Goal: Transaction & Acquisition: Obtain resource

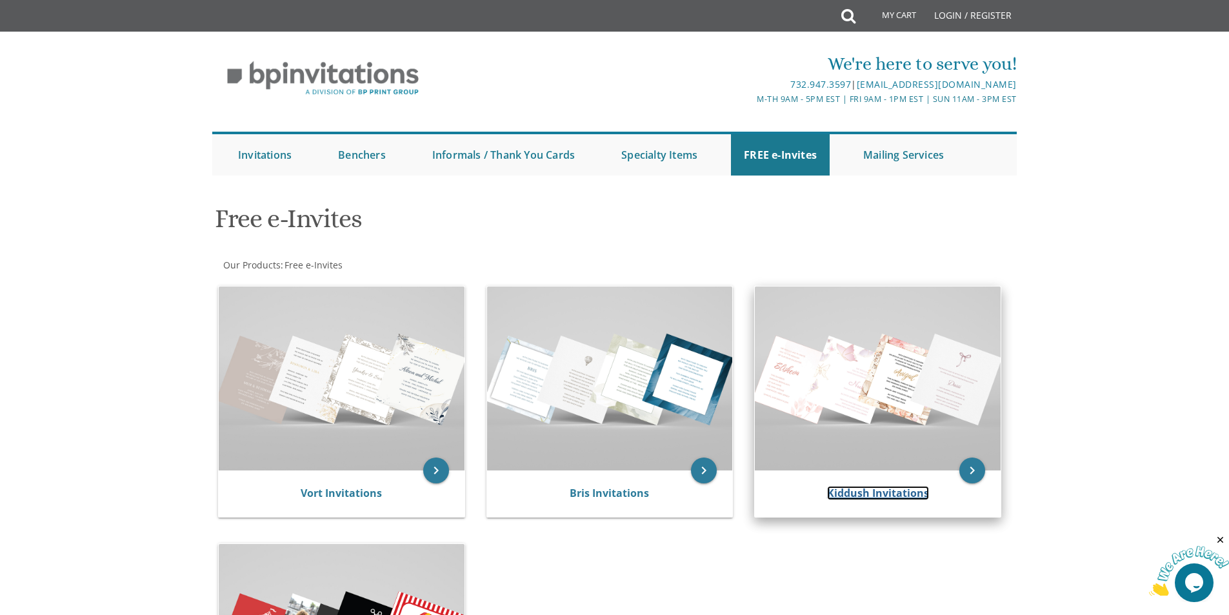
click at [845, 487] on link "Kiddush Invitations" at bounding box center [878, 493] width 102 height 14
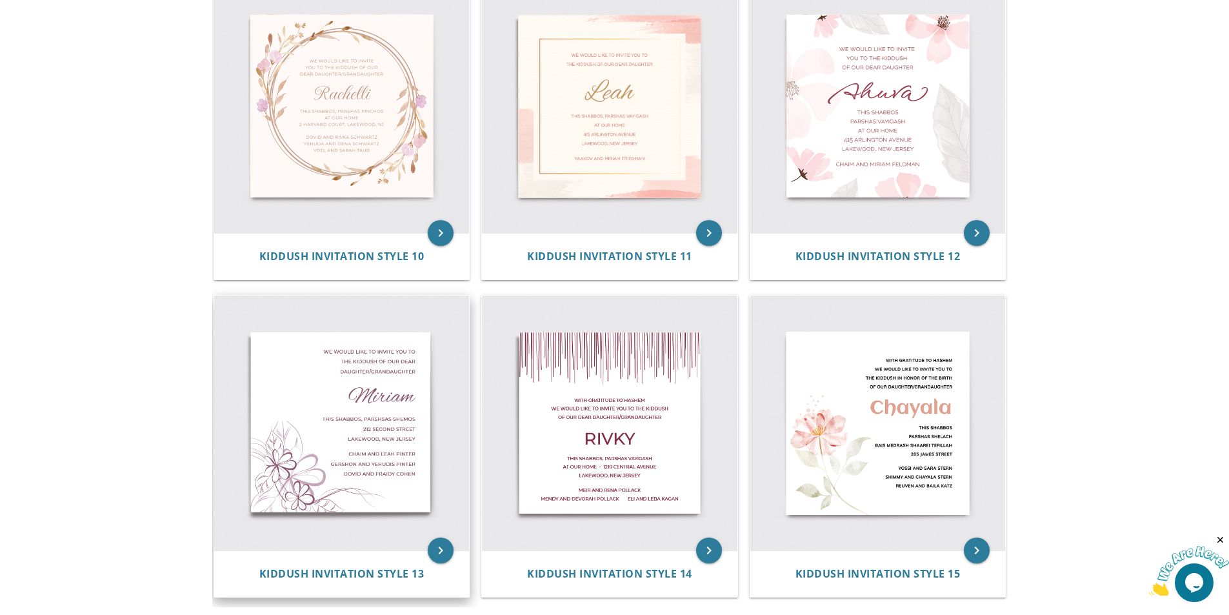
scroll to position [1355, 0]
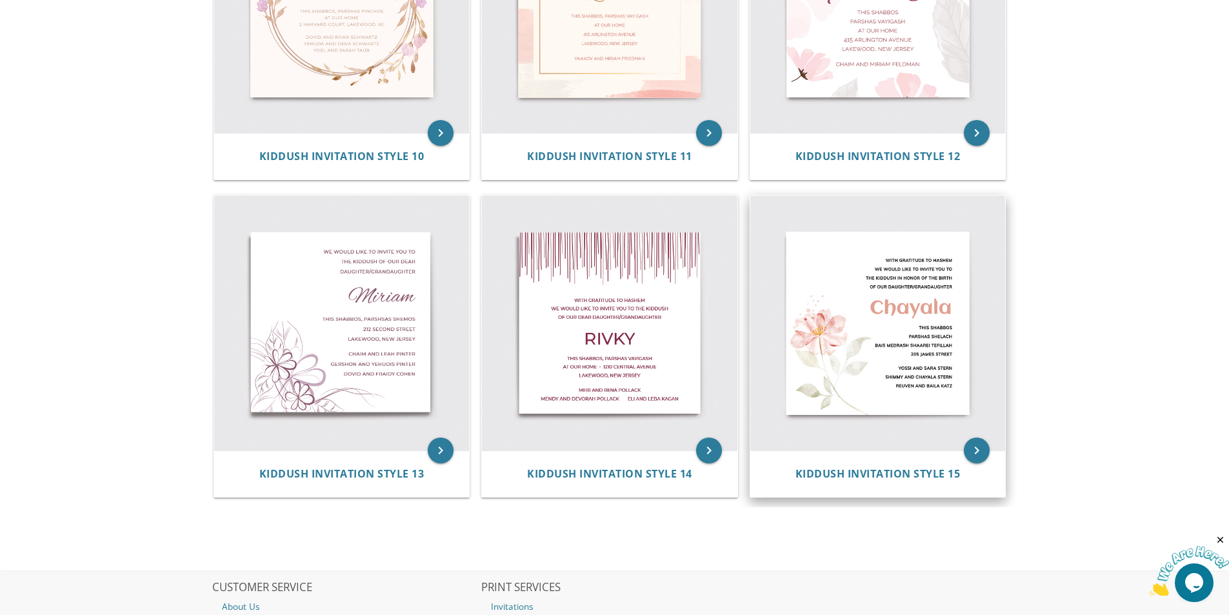
click at [913, 378] on img at bounding box center [879, 324] width 256 height 256
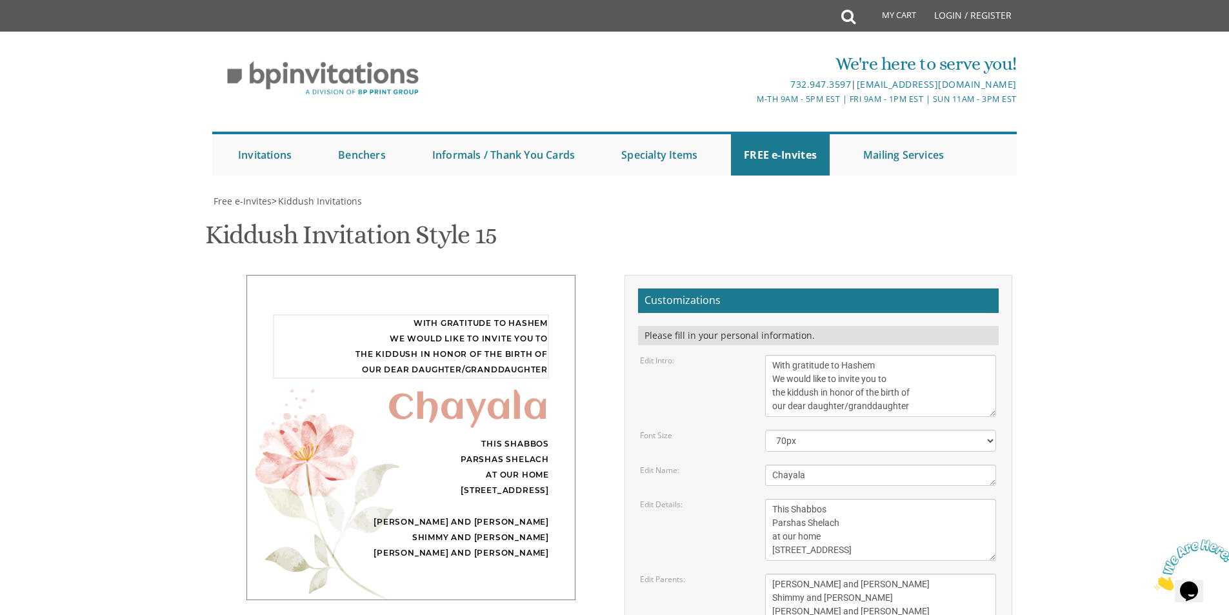
drag, startPoint x: 916, startPoint y: 406, endPoint x: 847, endPoint y: 409, distance: 69.8
click at [847, 409] on textarea "With gratitude to Hashem We would like to invite you to the kiddush in honor of…" at bounding box center [880, 386] width 231 height 62
type textarea "With gratitude to Hashem We would like to invite you to the kiddush in honor of…"
click at [908, 443] on select "40px 50px 60px 70px 80px" at bounding box center [880, 441] width 231 height 22
select select "40px"
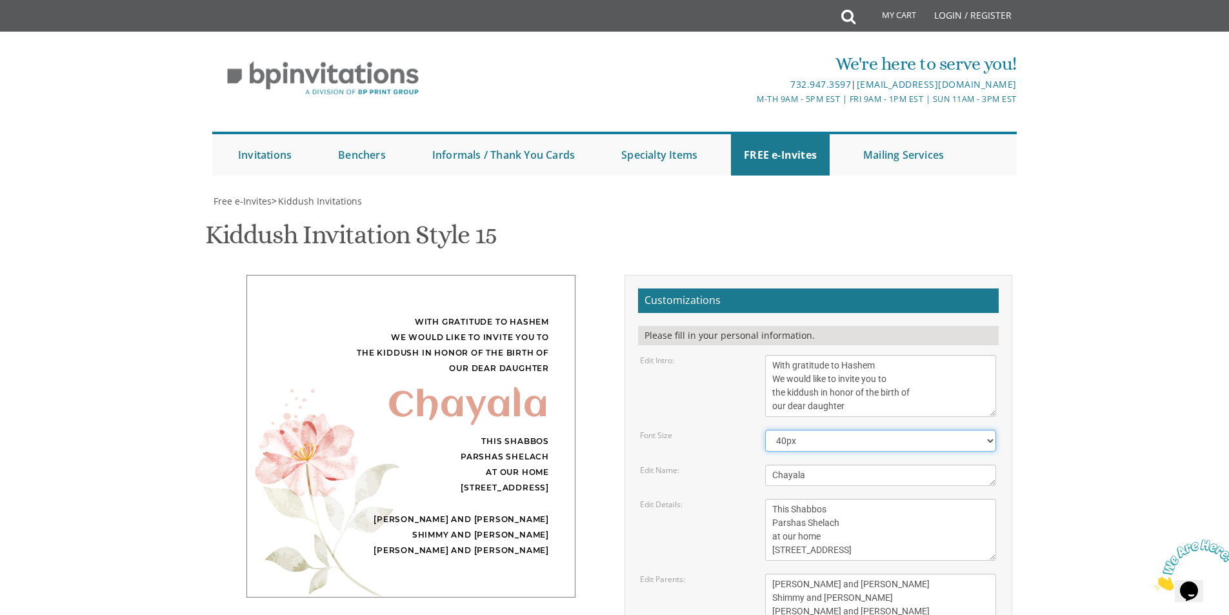
click at [765, 430] on select "40px 50px 60px 70px 80px" at bounding box center [880, 441] width 231 height 22
drag, startPoint x: 856, startPoint y: 407, endPoint x: 809, endPoint y: 404, distance: 47.2
click at [809, 404] on textarea "With gratitude to Hashem We would like to invite you to the kiddush in honor of…" at bounding box center [880, 386] width 231 height 62
click at [814, 442] on select "40px 50px 60px 70px 80px" at bounding box center [880, 441] width 231 height 22
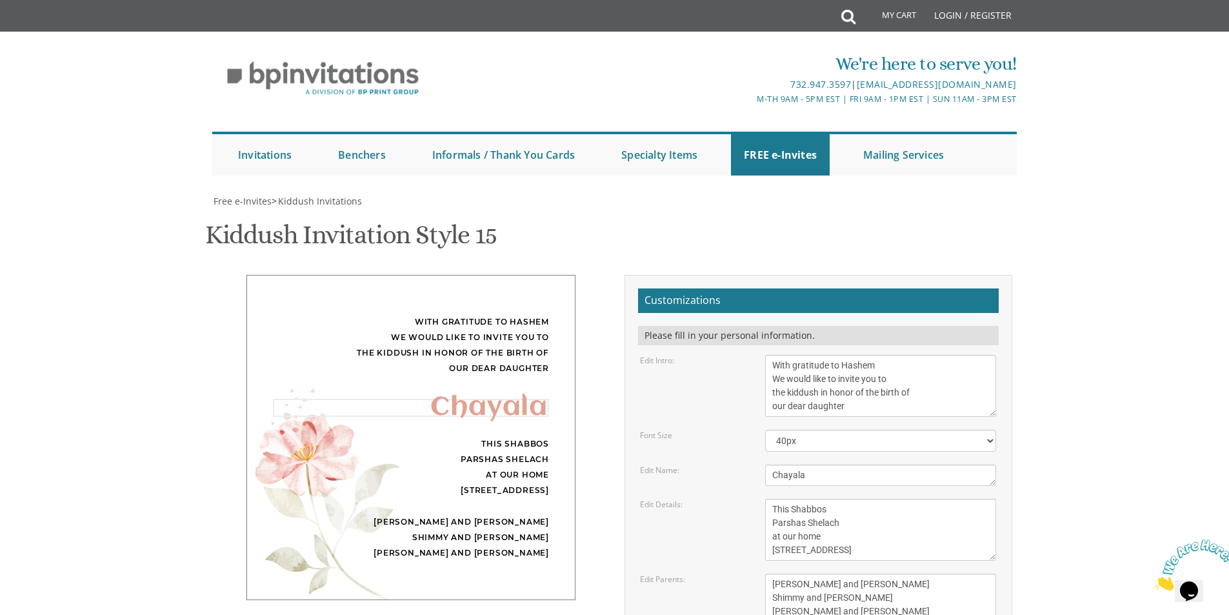
drag, startPoint x: 813, startPoint y: 478, endPoint x: 773, endPoint y: 481, distance: 39.6
click at [773, 481] on textarea "Chayala" at bounding box center [880, 475] width 231 height 21
paste textarea "daughter"
click at [778, 474] on textarea "Chayala" at bounding box center [880, 475] width 231 height 21
type textarea "Daughter"
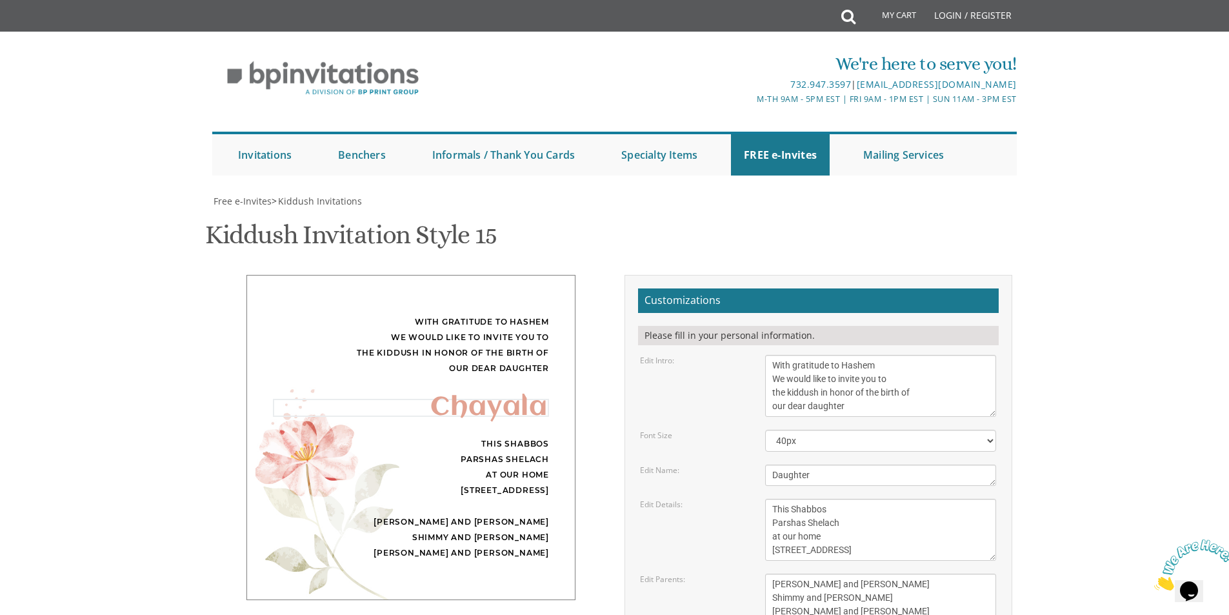
click at [861, 498] on form "Customizations Please fill in your personal information. Edit Intro: With grati…" at bounding box center [818, 512] width 361 height 448
drag, startPoint x: 839, startPoint y: 458, endPoint x: 856, endPoint y: 472, distance: 21.6
click at [806, 499] on textarea "This Shabbos Parshas Shelach at our home 120 Central Avenue" at bounding box center [880, 530] width 231 height 62
click at [830, 499] on textarea "This Shabbos Parshas Shelach at our home 120 Central Avenue" at bounding box center [880, 530] width 231 height 62
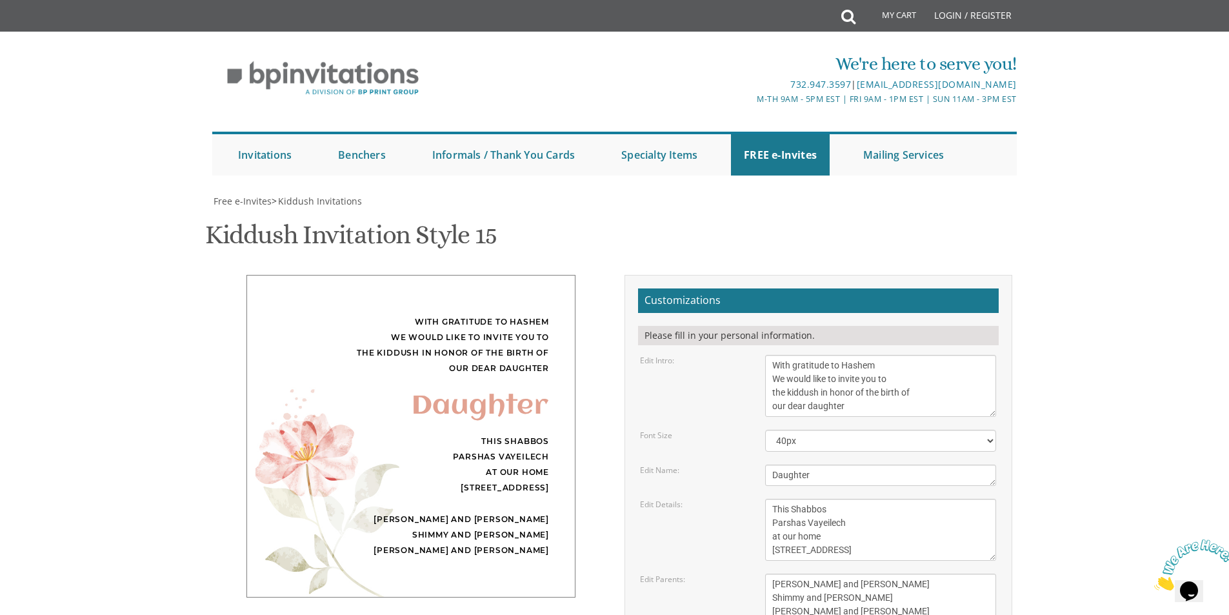
click at [843, 499] on textarea "This Shabbos Parshas Shelach at our home 120 Central Avenue" at bounding box center [880, 530] width 231 height 62
drag, startPoint x: 843, startPoint y: 474, endPoint x: 729, endPoint y: 484, distance: 114.6
click at [729, 499] on div "Edit Details: This Shabbos Parshas Shelach at our home 120 Central Avenue" at bounding box center [819, 530] width 376 height 62
click at [847, 499] on textarea "This Shabbos Parshas Shelach at our home 120 Central Avenue" at bounding box center [880, 530] width 231 height 62
drag, startPoint x: 821, startPoint y: 473, endPoint x: 709, endPoint y: 478, distance: 112.4
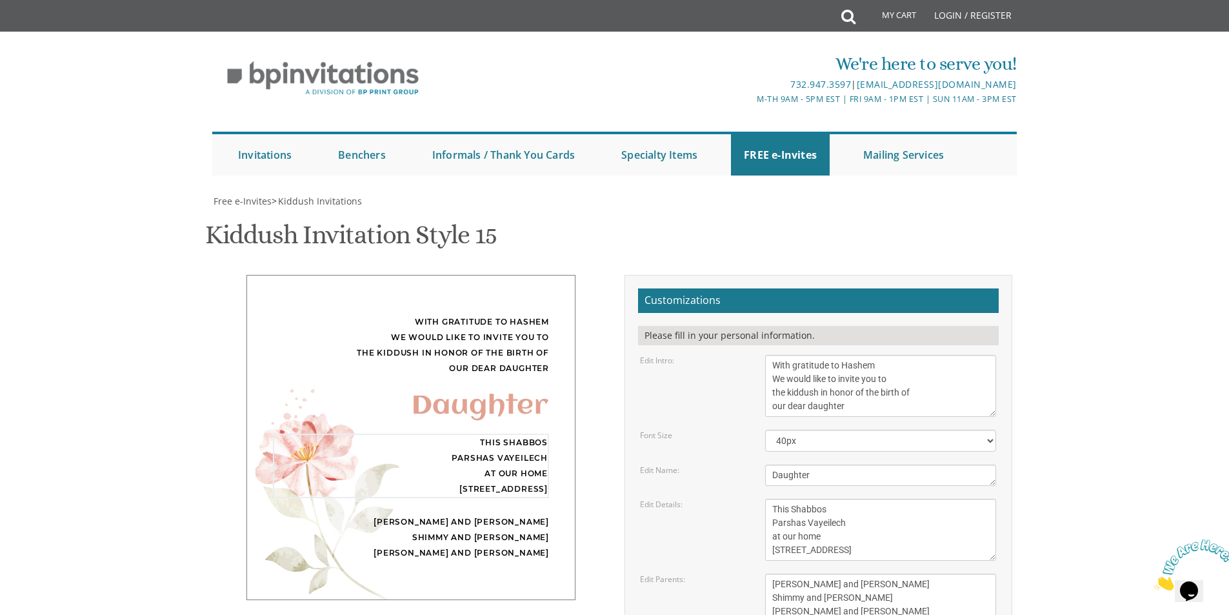
click at [709, 499] on div "Edit Details: This Shabbos Parshas Shelach at our home 120 Central Avenue" at bounding box center [819, 530] width 376 height 62
drag, startPoint x: 865, startPoint y: 490, endPoint x: 713, endPoint y: 496, distance: 152.4
click at [713, 496] on form "Customizations Please fill in your personal information. Edit Intro: With grati…" at bounding box center [818, 512] width 361 height 448
type textarea "This Shabbos Parshas Vayeilech Congregation High Street 27 Grassmere Street Sha…"
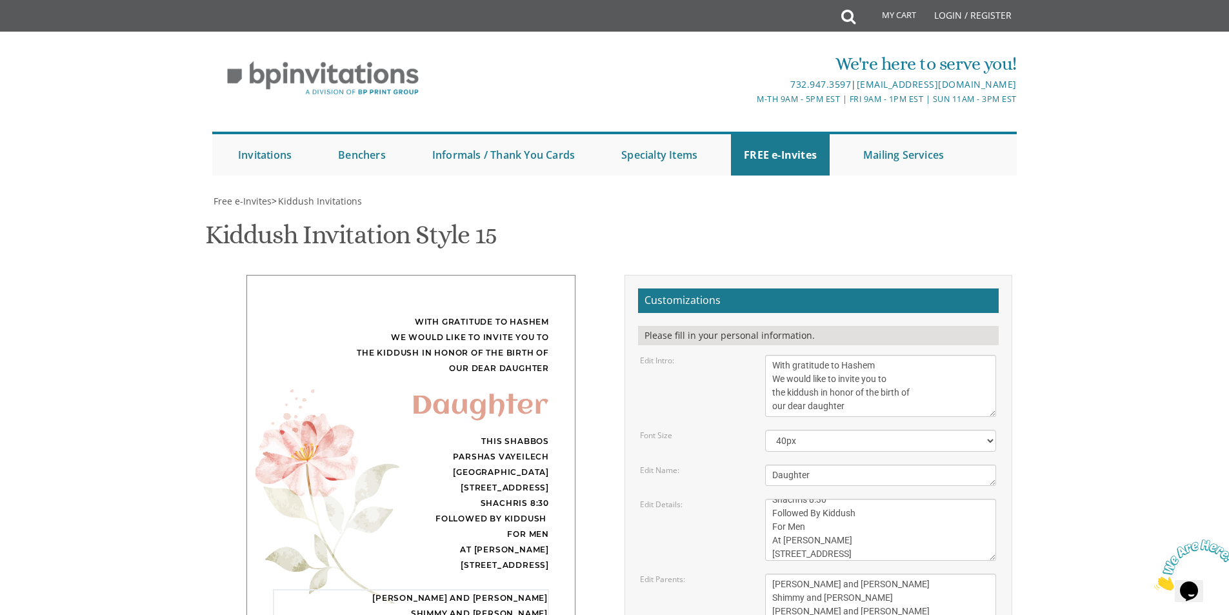
drag, startPoint x: 771, startPoint y: 453, endPoint x: 900, endPoint y: 487, distance: 132.7
click at [900, 574] on textarea "Yossi and Sara Stern Shimmy and Shira Stern Reuven and Baila Katz" at bounding box center [880, 598] width 231 height 48
type textarea "Eli & Malky Friedman"
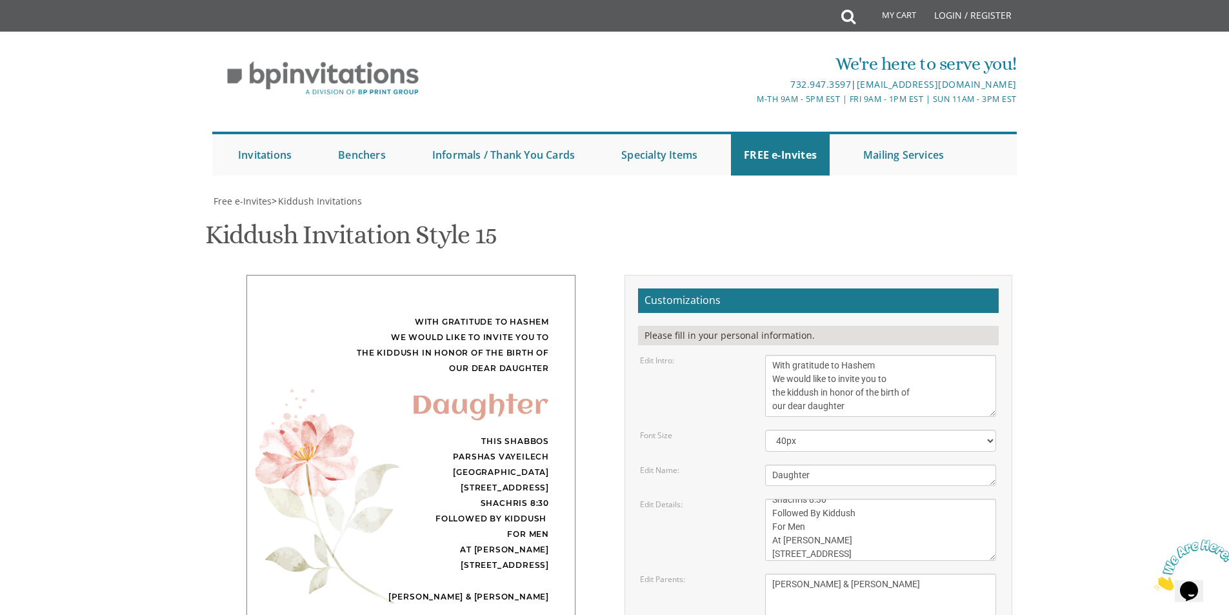
type input "judycensor@gmail.com"
